Goal: Transaction & Acquisition: Download file/media

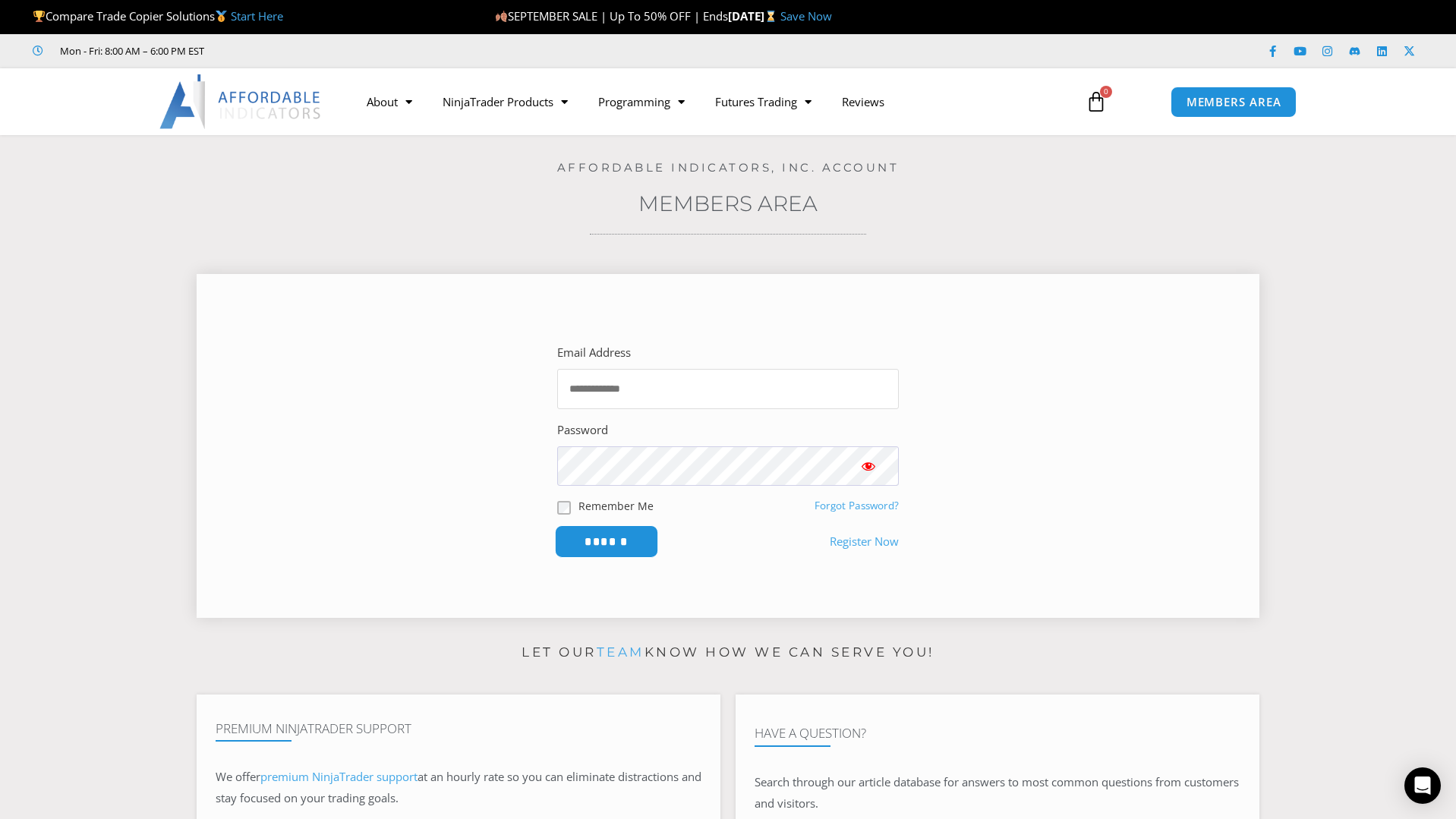
type input "**********"
click at [610, 539] on input "******" at bounding box center [607, 541] width 104 height 33
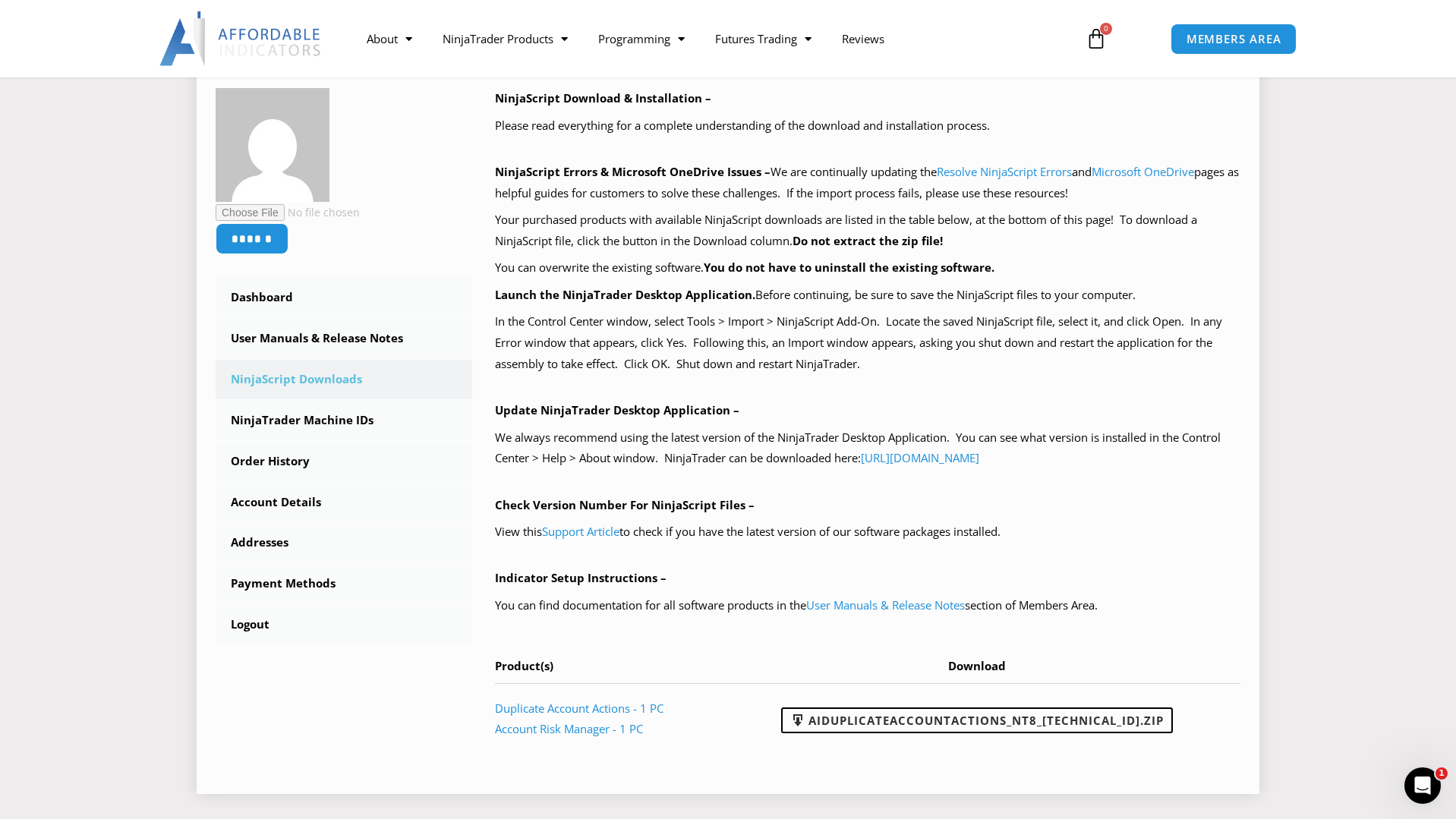
scroll to position [304, 0]
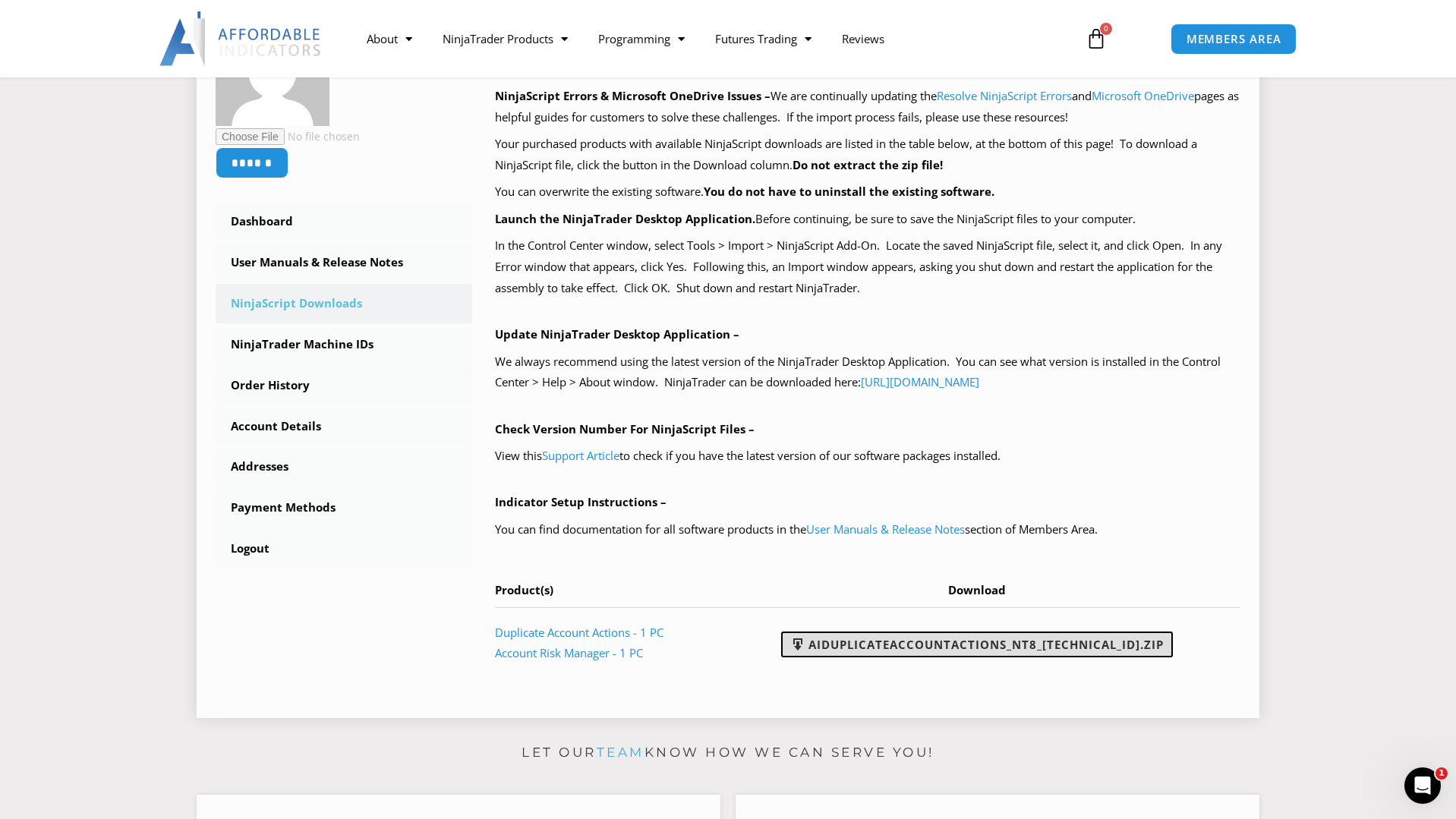
click at [898, 644] on link "AIDuplicateAccountActions_NT8_[TECHNICAL_ID].zip" at bounding box center [977, 644] width 392 height 26
